Goal: Obtain resource: Obtain resource

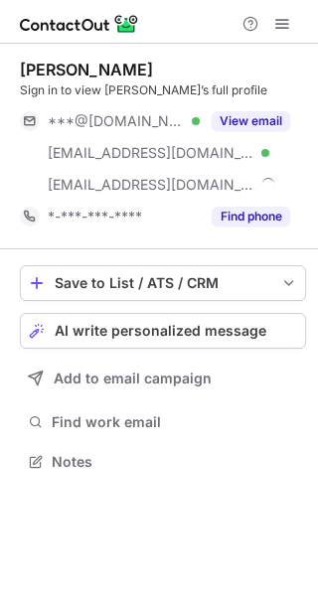
scroll to position [448, 318]
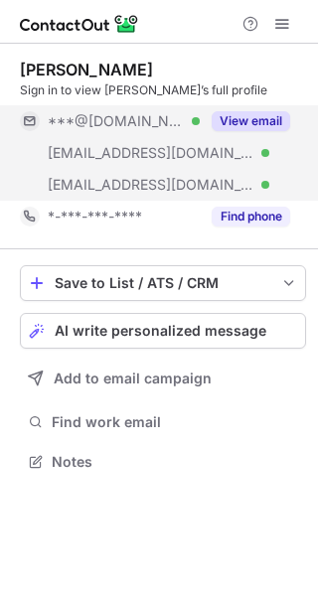
click at [256, 120] on button "View email" at bounding box center [250, 121] width 78 height 20
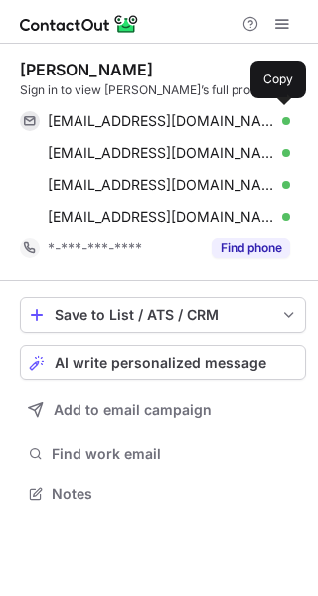
scroll to position [479, 318]
click at [256, 120] on div "so8res@gmail.com Verified" at bounding box center [169, 121] width 242 height 18
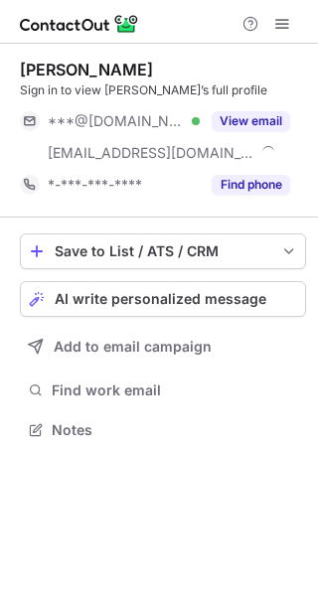
scroll to position [416, 318]
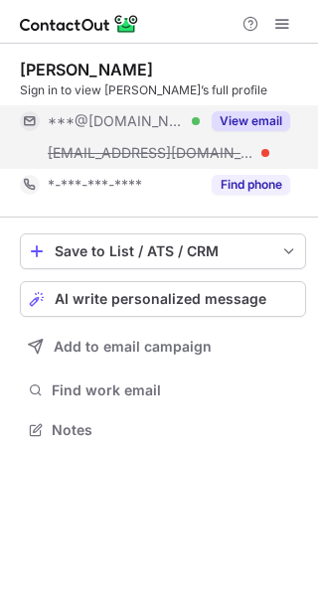
click at [266, 125] on button "View email" at bounding box center [250, 121] width 78 height 20
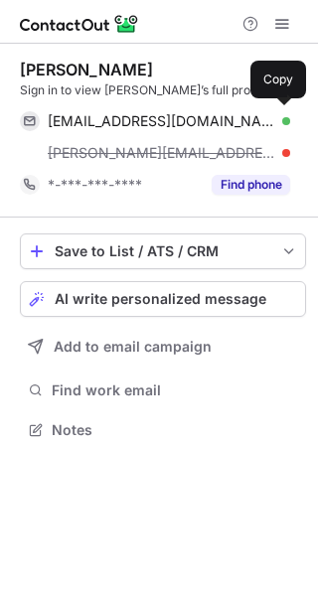
click at [266, 125] on div "[EMAIL_ADDRESS][DOMAIN_NAME] Verified" at bounding box center [169, 121] width 242 height 18
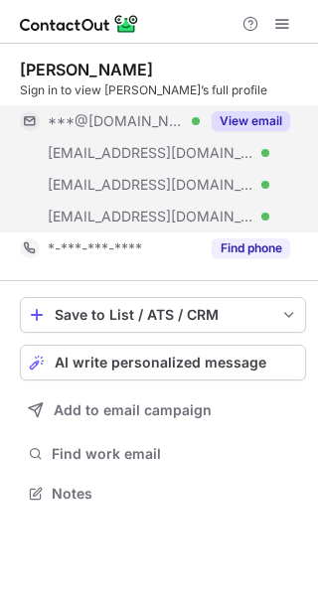
scroll to position [479, 318]
click at [259, 106] on div "View email" at bounding box center [245, 121] width 90 height 32
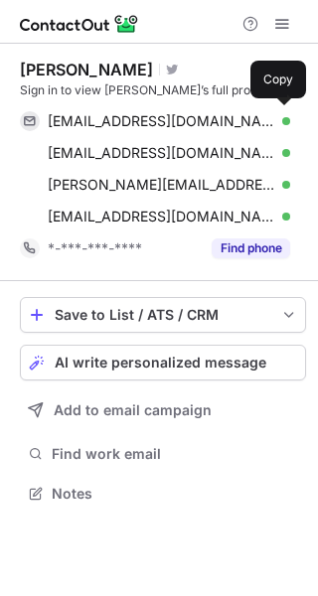
click at [259, 106] on div "marc528@gmail.com Verified Copy" at bounding box center [155, 121] width 270 height 32
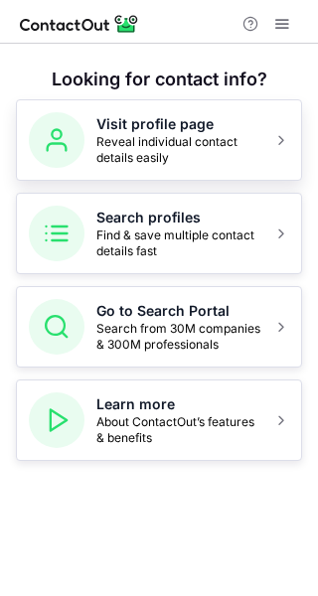
click at [113, 157] on span "Reveal individual contact details easily" at bounding box center [178, 150] width 165 height 32
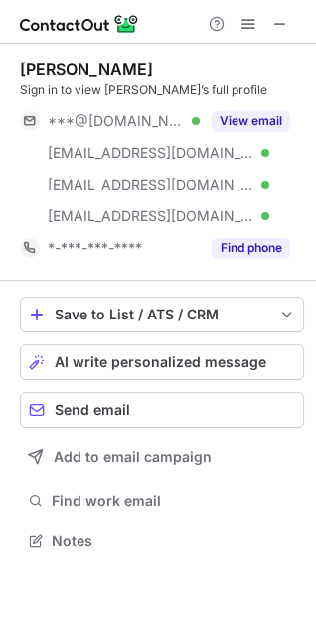
scroll to position [527, 316]
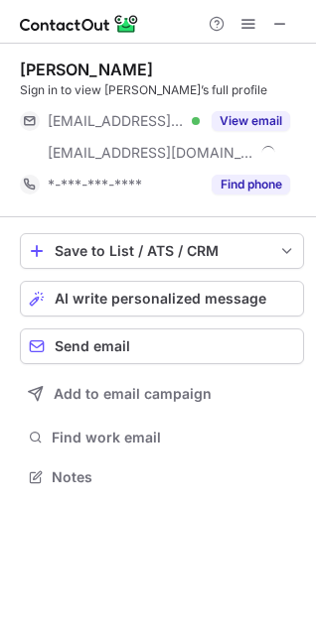
scroll to position [464, 316]
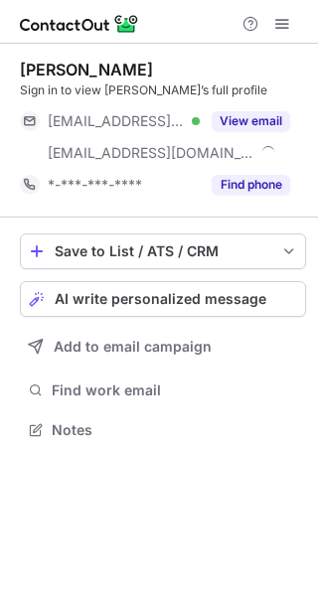
scroll to position [416, 318]
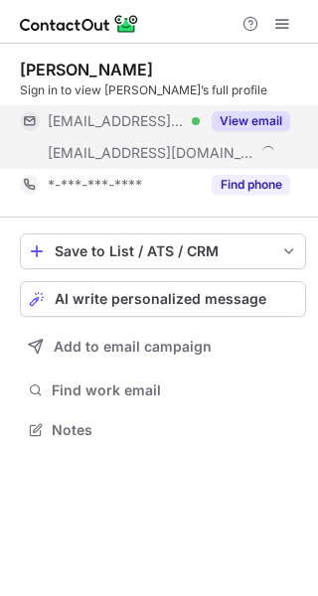
click at [272, 118] on button "View email" at bounding box center [250, 121] width 78 height 20
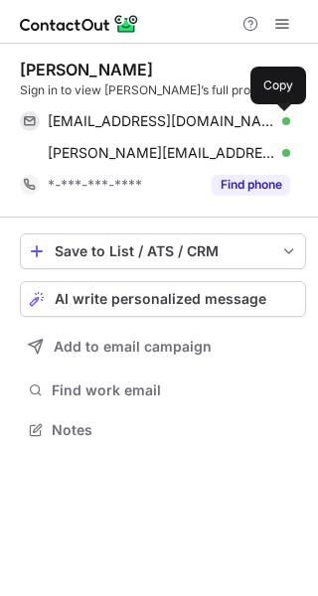
click at [272, 118] on span at bounding box center [280, 121] width 16 height 16
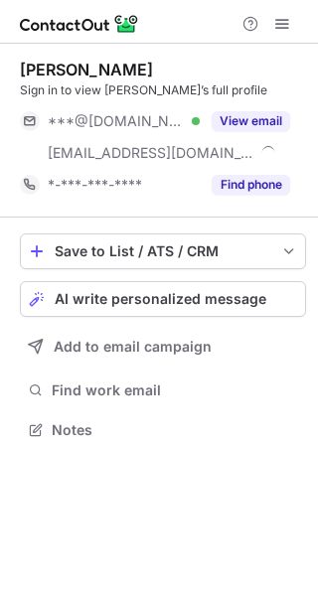
scroll to position [416, 318]
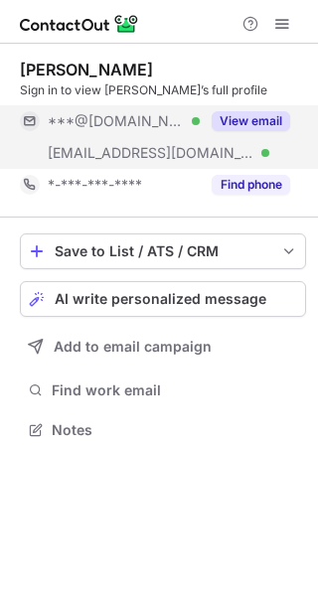
click at [268, 110] on div "View email" at bounding box center [245, 121] width 90 height 32
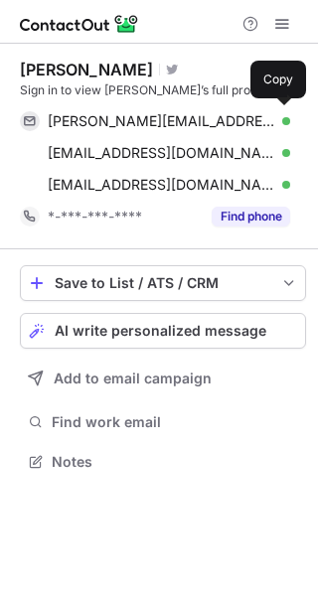
scroll to position [448, 318]
click at [268, 110] on div "johnoreovicz@comcast.net Verified Copy" at bounding box center [155, 121] width 270 height 32
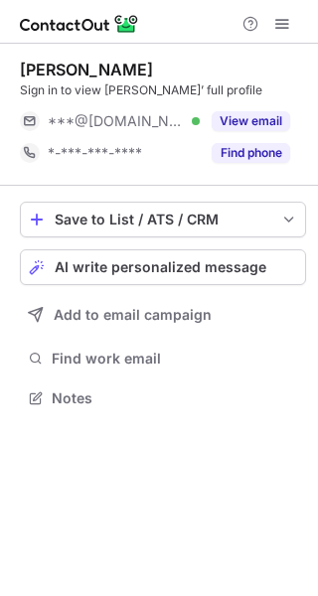
scroll to position [384, 318]
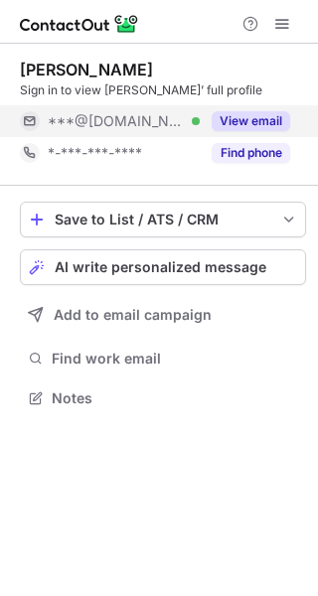
click at [253, 113] on button "View email" at bounding box center [250, 121] width 78 height 20
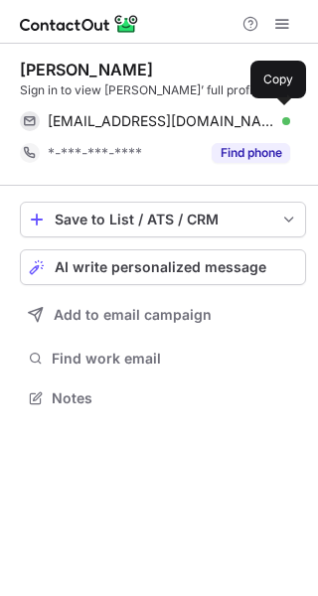
click at [253, 113] on div "51carlstreet@gmail.com Verified" at bounding box center [169, 121] width 242 height 18
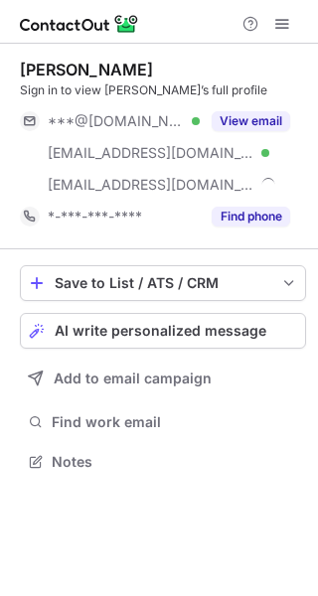
scroll to position [448, 318]
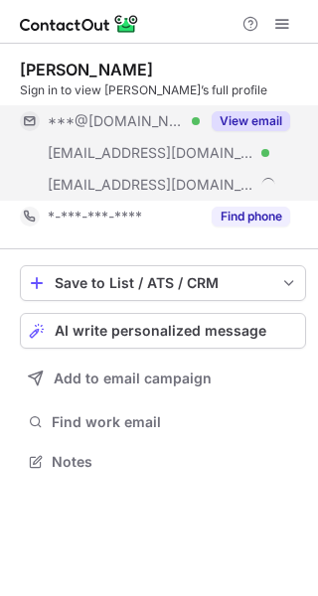
click at [263, 115] on button "View email" at bounding box center [250, 121] width 78 height 20
